Goal: Task Accomplishment & Management: Manage account settings

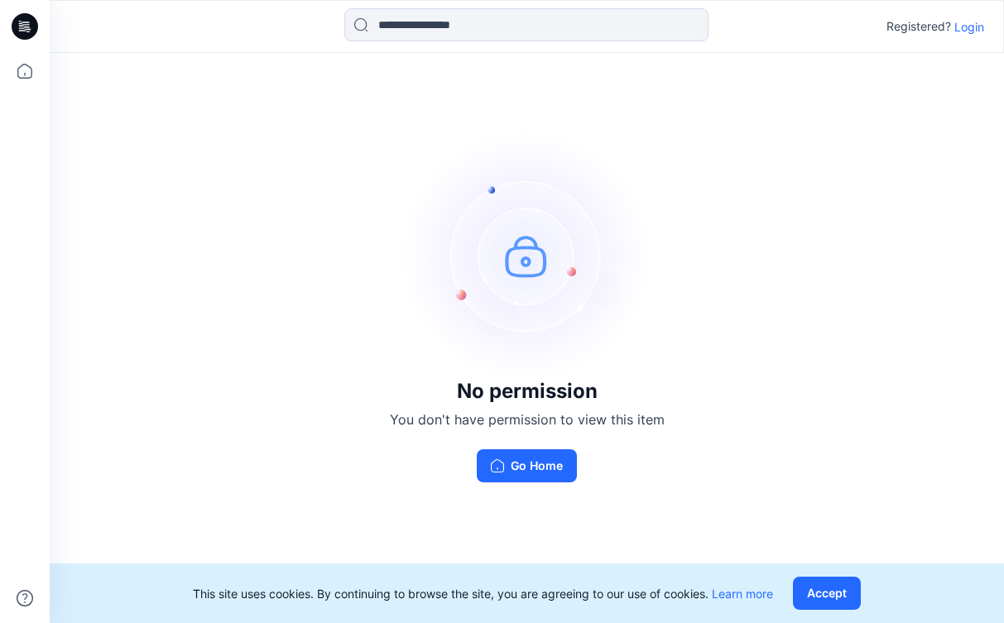
click at [971, 24] on p "Login" at bounding box center [969, 26] width 30 height 17
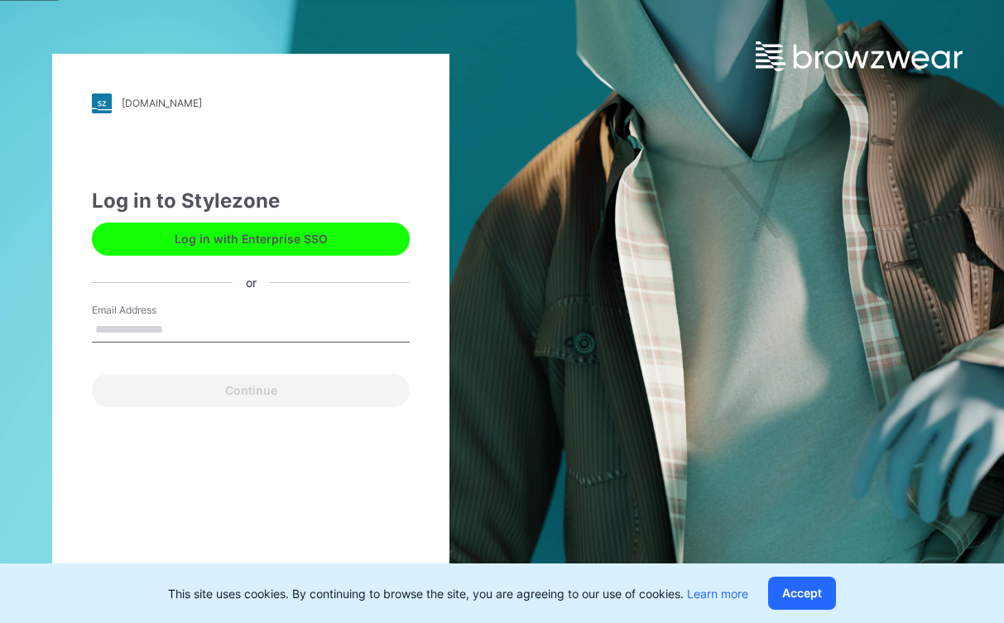
click at [348, 336] on input "Email Address" at bounding box center [251, 330] width 318 height 25
type input "**********"
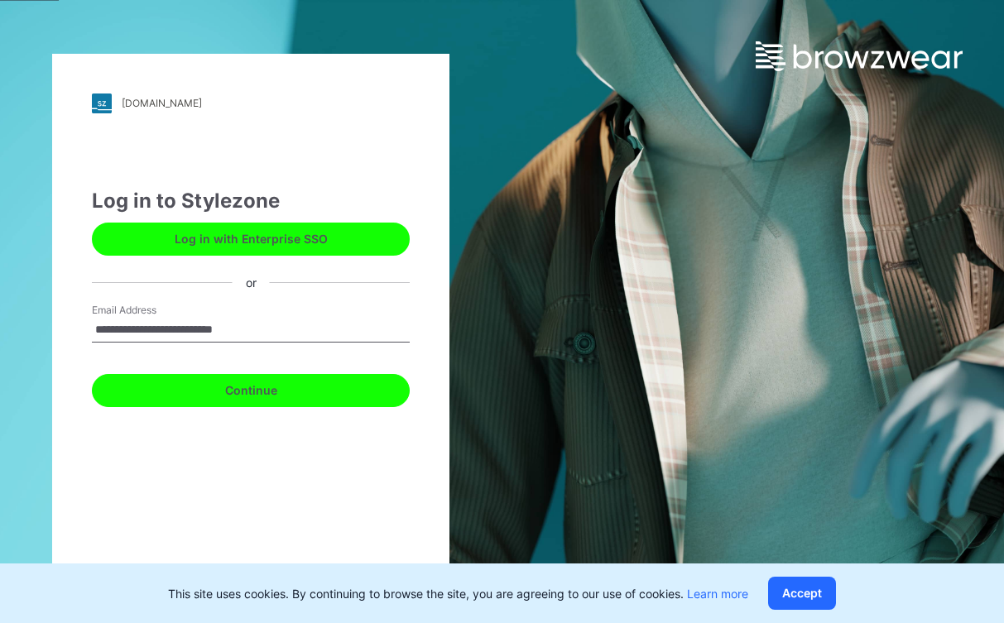
click at [300, 396] on button "Continue" at bounding box center [251, 390] width 318 height 33
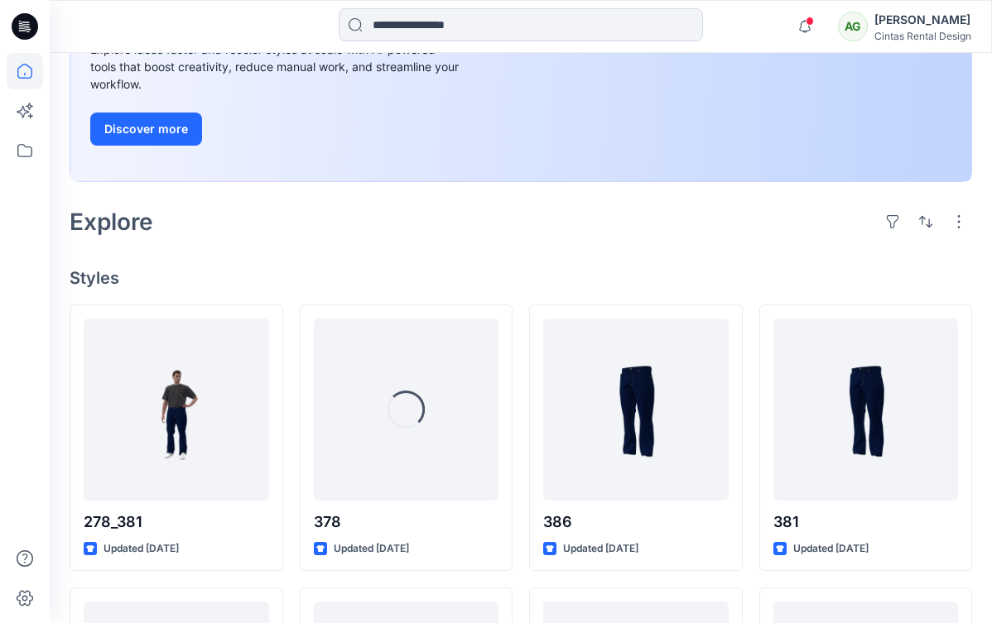
scroll to position [280, 0]
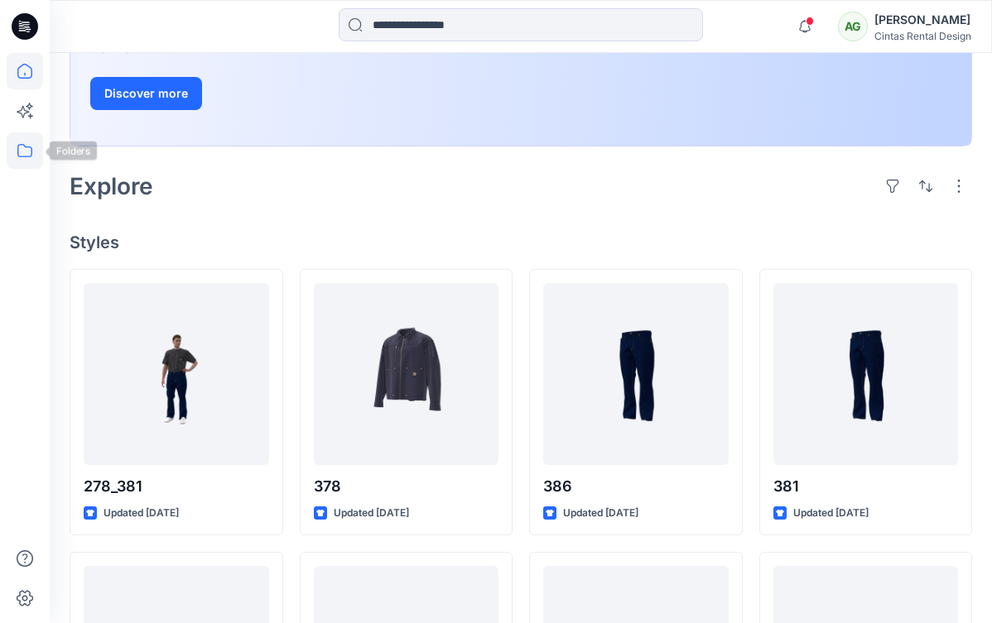
click at [31, 161] on icon at bounding box center [25, 150] width 36 height 36
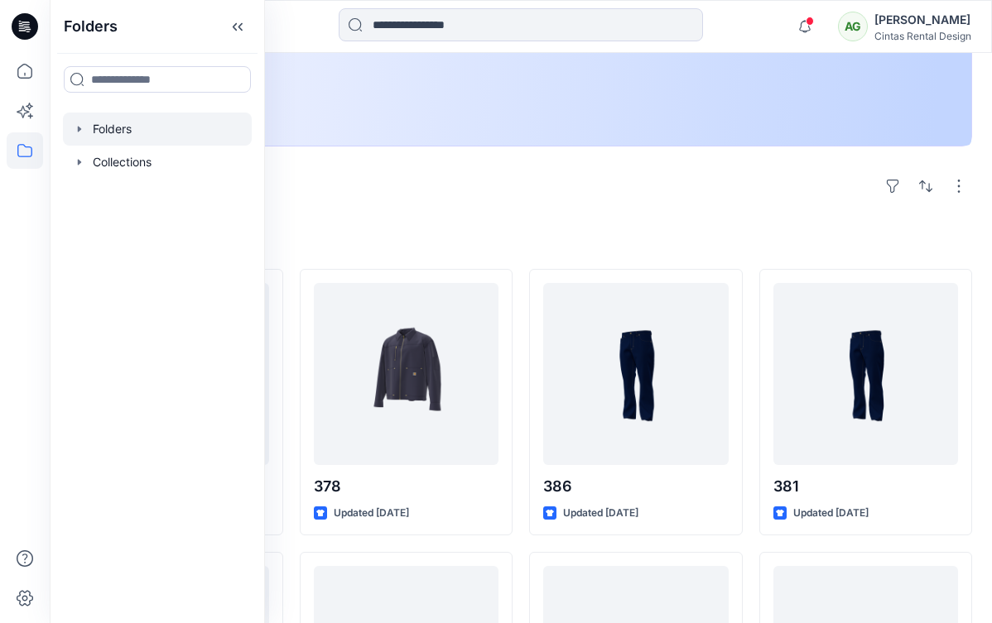
click at [141, 134] on div at bounding box center [157, 129] width 189 height 33
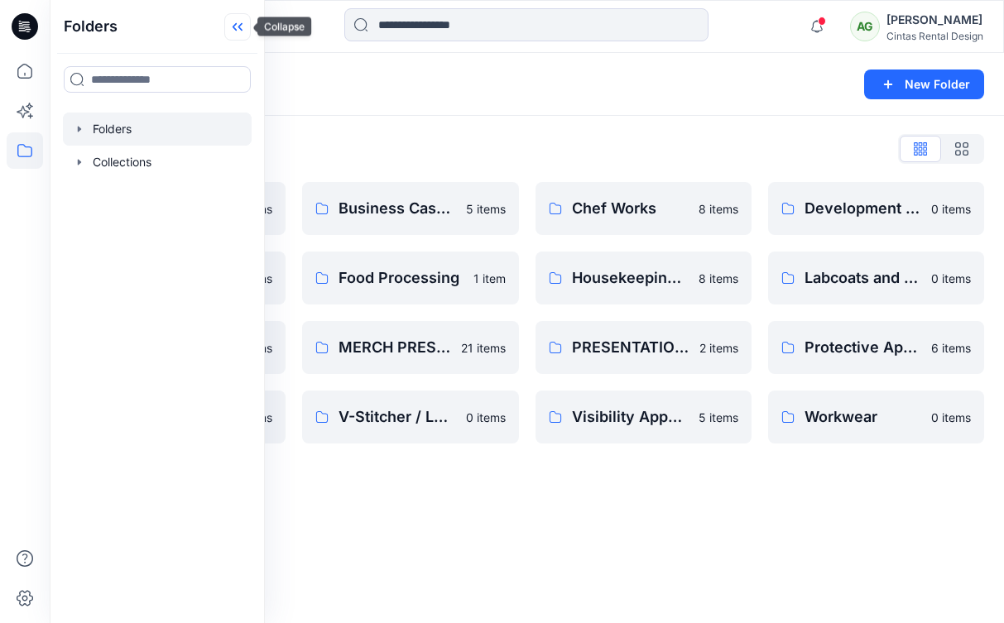
click at [244, 33] on icon at bounding box center [237, 26] width 26 height 27
